Goal: Information Seeking & Learning: Learn about a topic

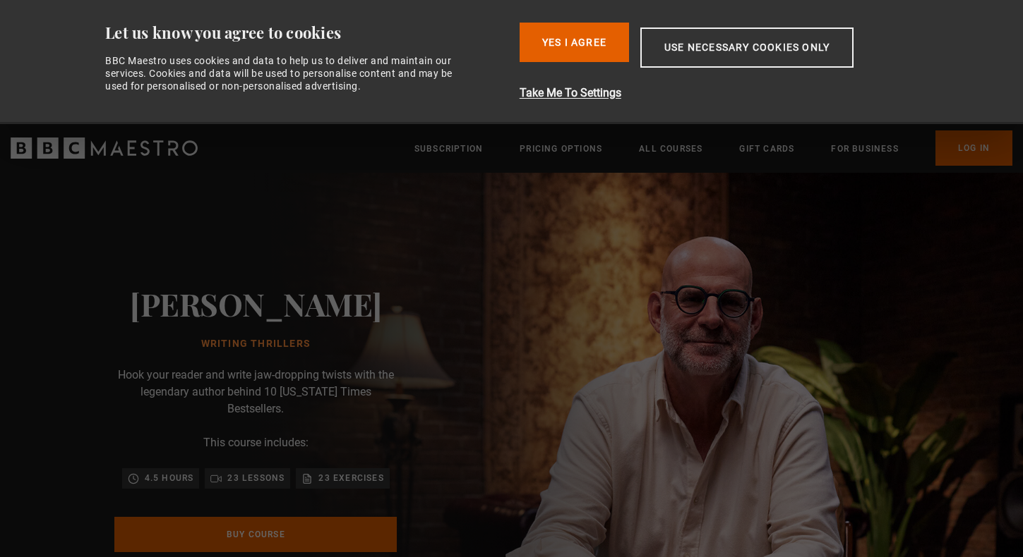
click at [566, 15] on div "Consent Details [#IABV2SETTINGS#] About Let us know you agree to cookies BBC Ma…" at bounding box center [511, 62] width 889 height 124
click at [566, 44] on button "Yes I Agree" at bounding box center [573, 43] width 109 height 40
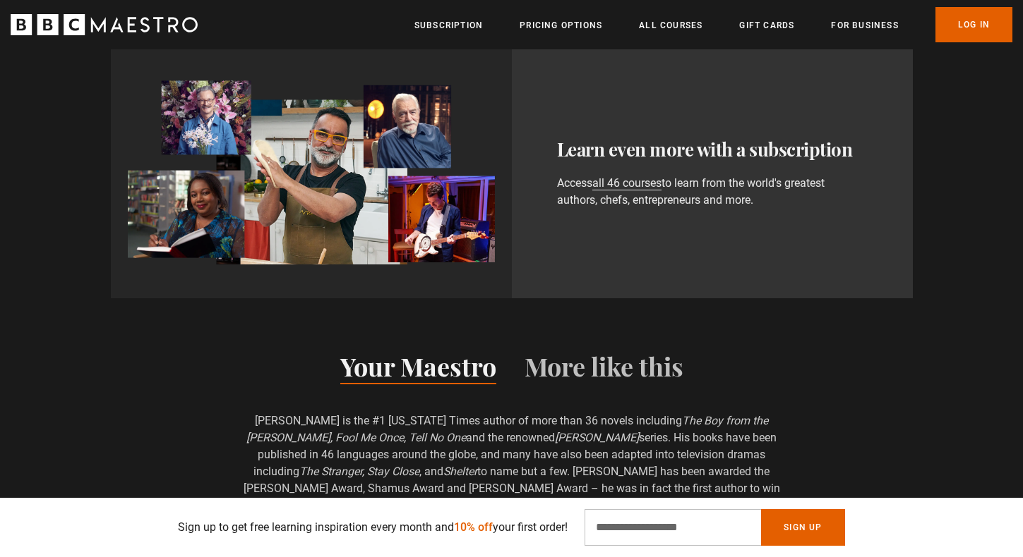
scroll to position [812, 0]
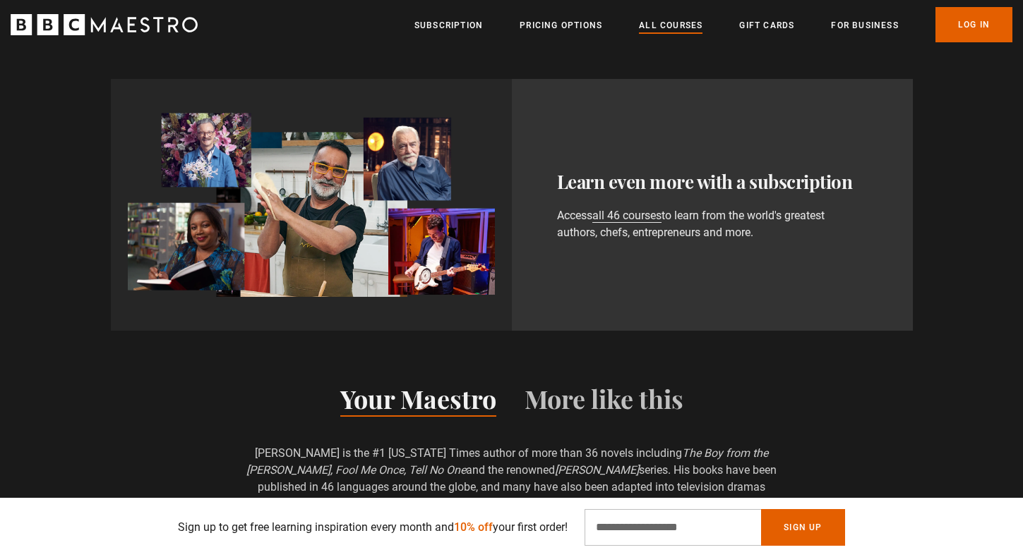
click at [697, 29] on link "All Courses" at bounding box center [671, 25] width 64 height 14
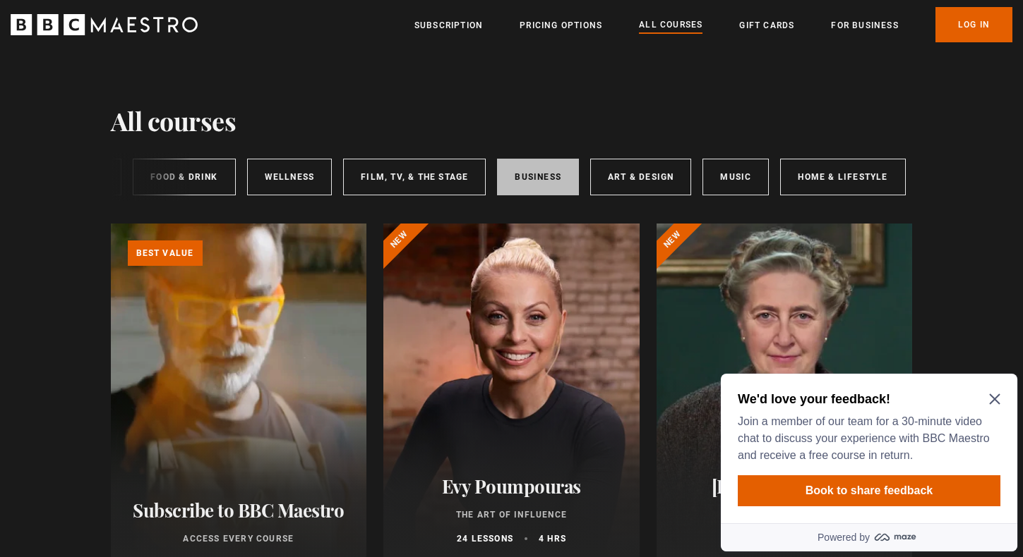
scroll to position [0, 211]
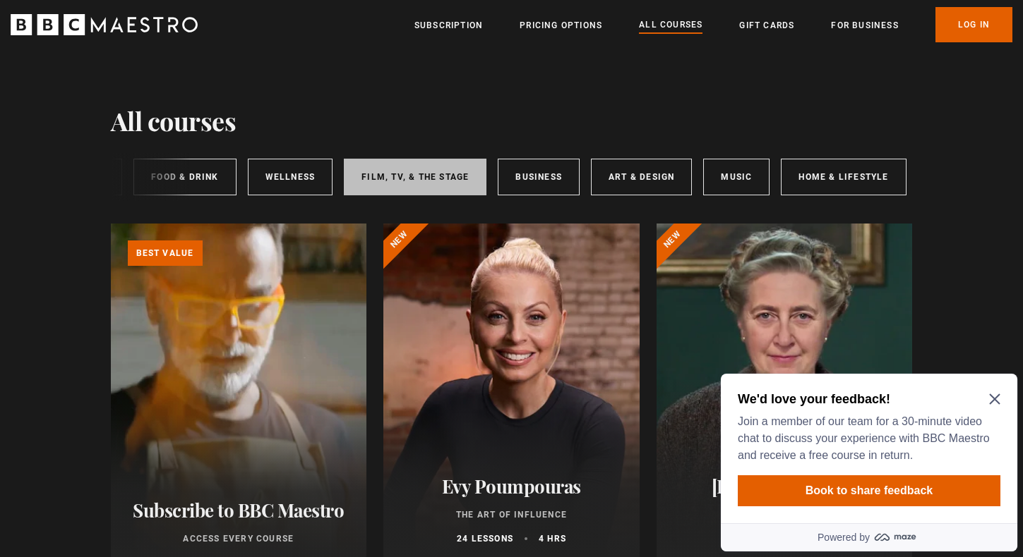
click at [442, 181] on link "Film, TV, & The Stage" at bounding box center [415, 177] width 143 height 37
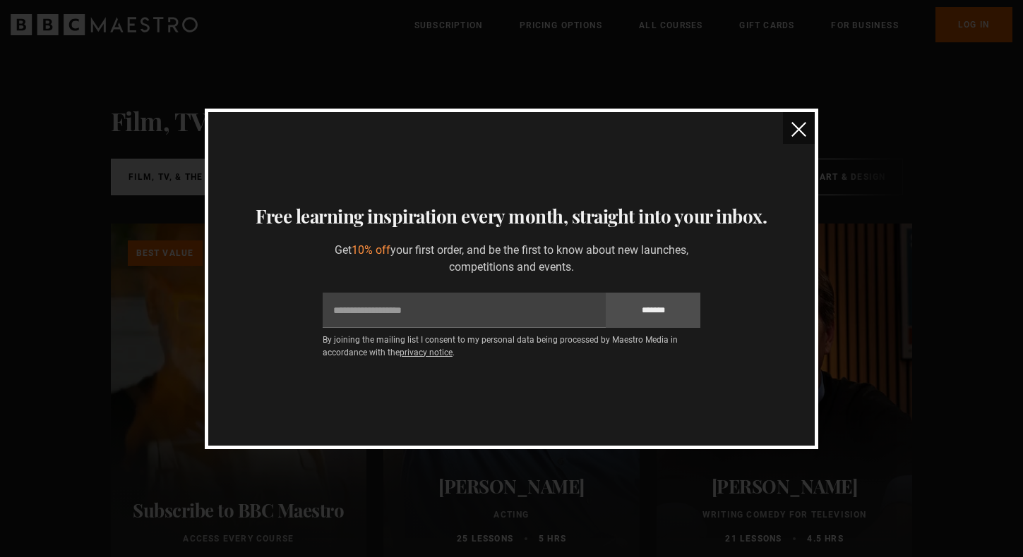
click at [807, 131] on button "close" at bounding box center [799, 128] width 32 height 32
